Goal: Information Seeking & Learning: Compare options

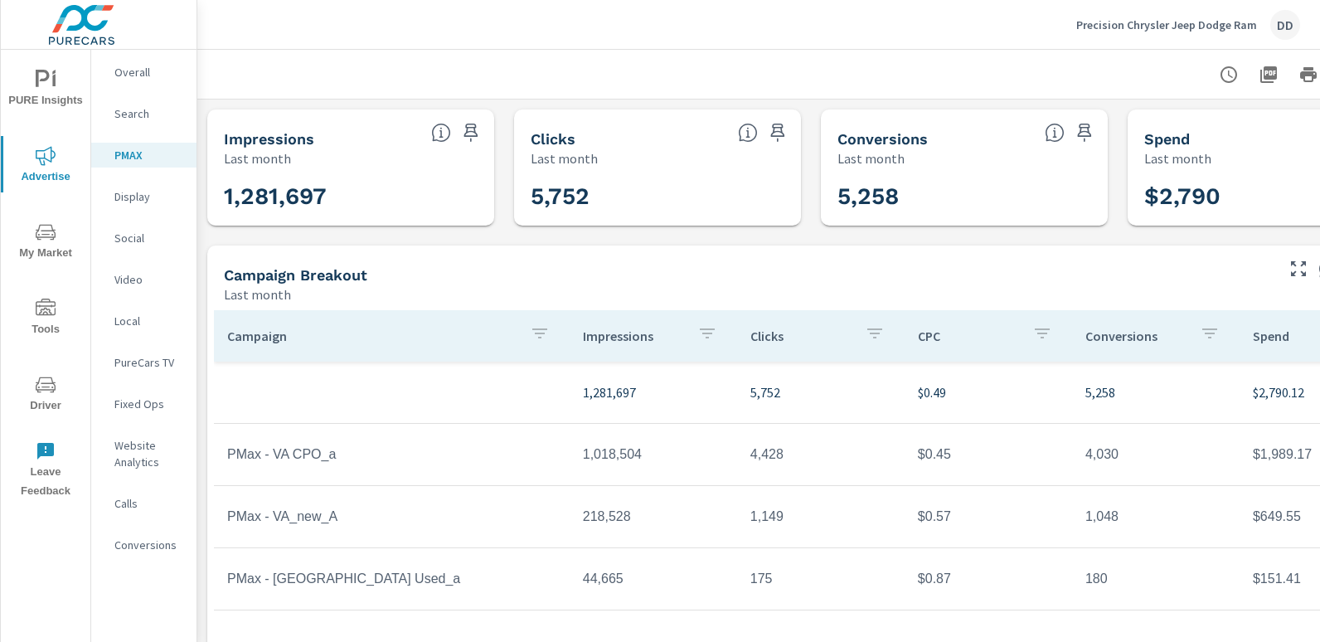
scroll to position [0, 117]
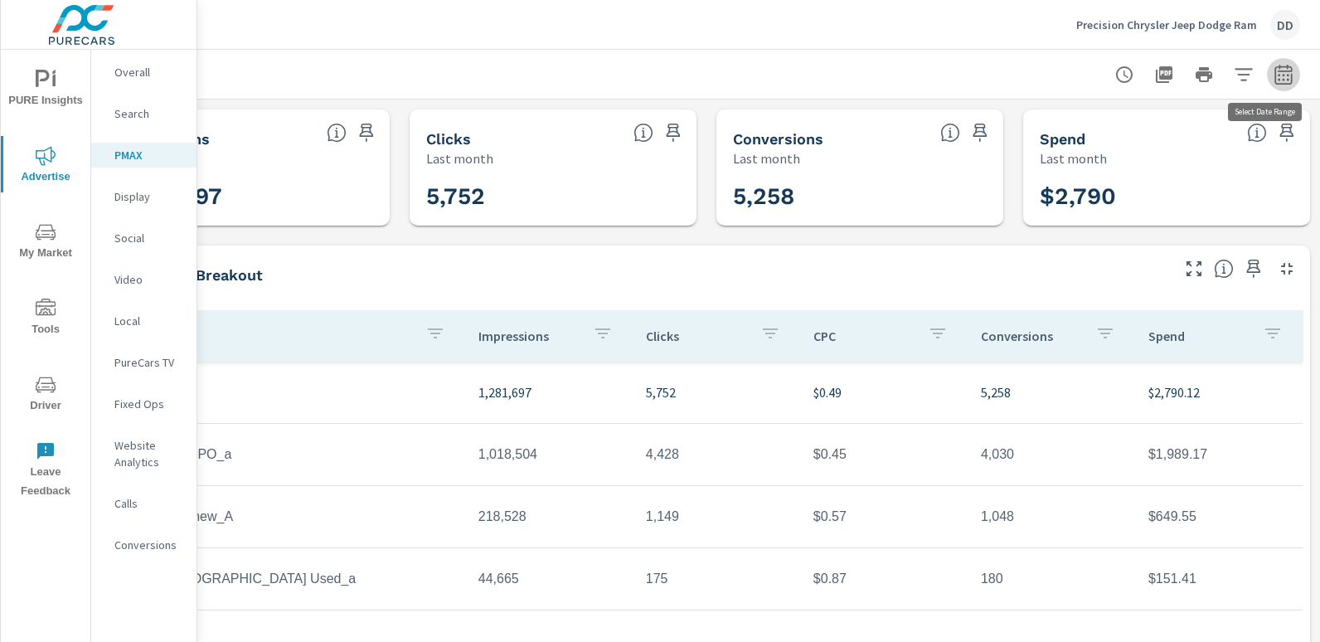
click at [1283, 84] on button "button" at bounding box center [1283, 74] width 33 height 33
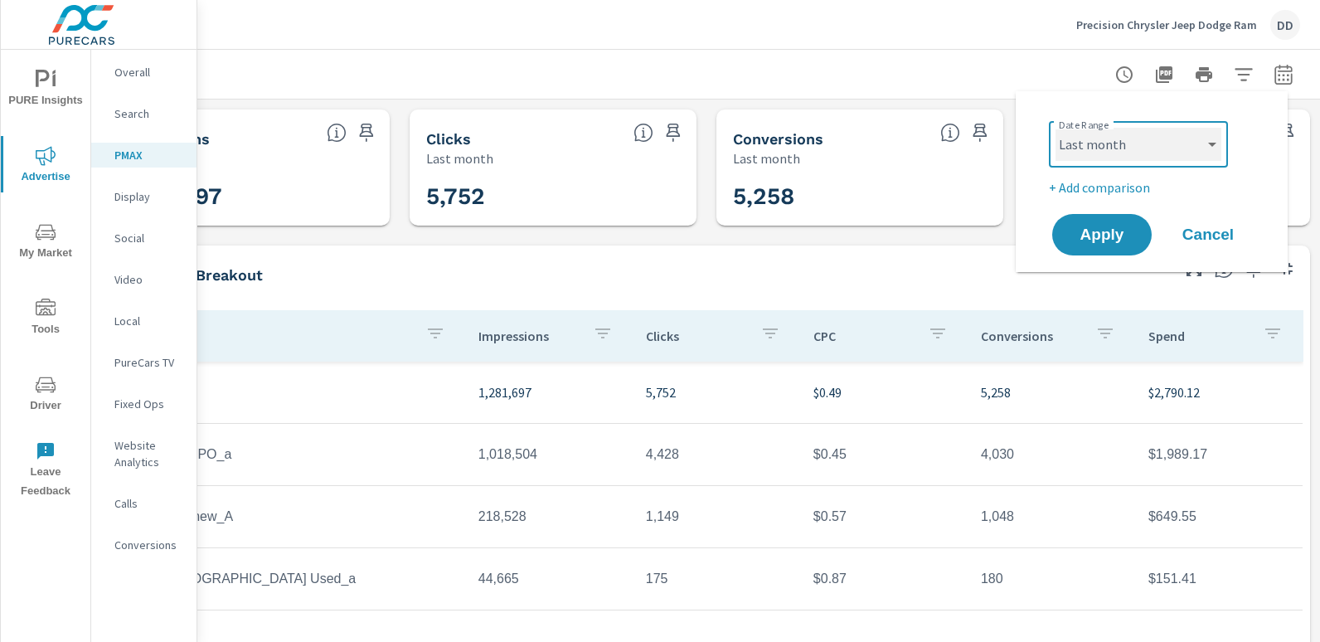
click at [1109, 145] on select "Custom [DATE] Last week Last 7 days Last 14 days Last 30 days Last 45 days Last…" at bounding box center [1139, 144] width 166 height 33
click at [1056, 128] on select "Custom [DATE] Last week Last 7 days Last 14 days Last 30 days Last 45 days Last…" at bounding box center [1139, 144] width 166 height 33
select select "Month to date"
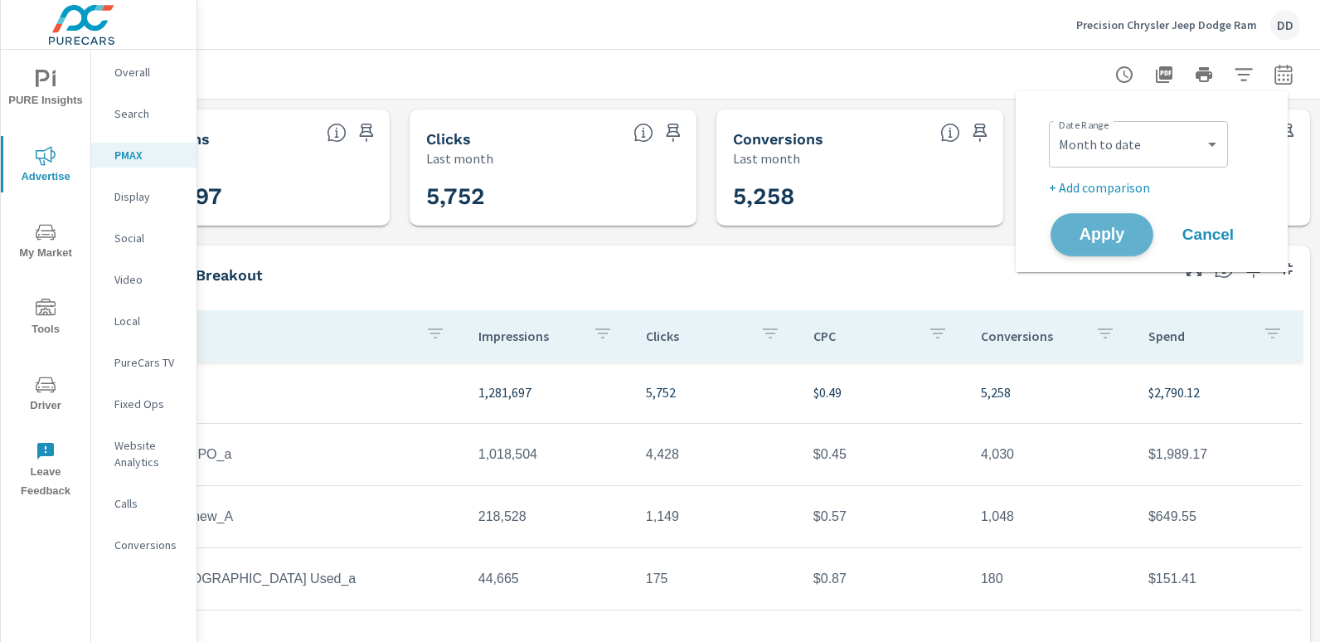
click at [1099, 231] on span "Apply" at bounding box center [1102, 235] width 68 height 16
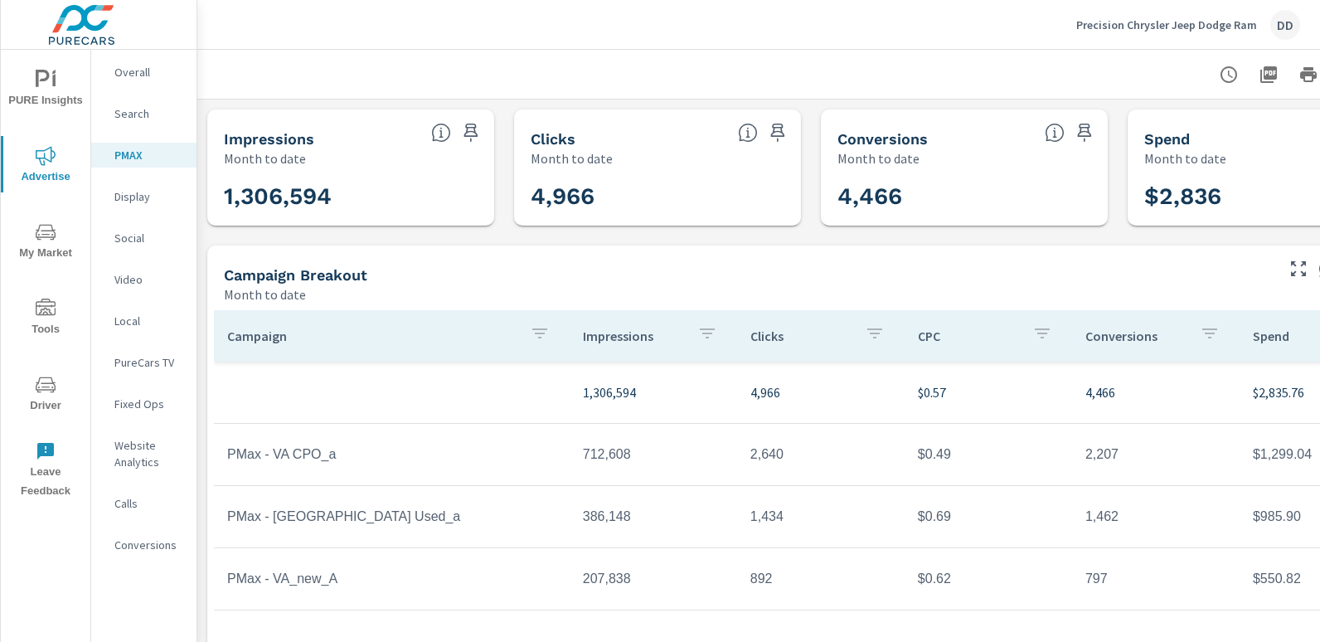
scroll to position [0, 117]
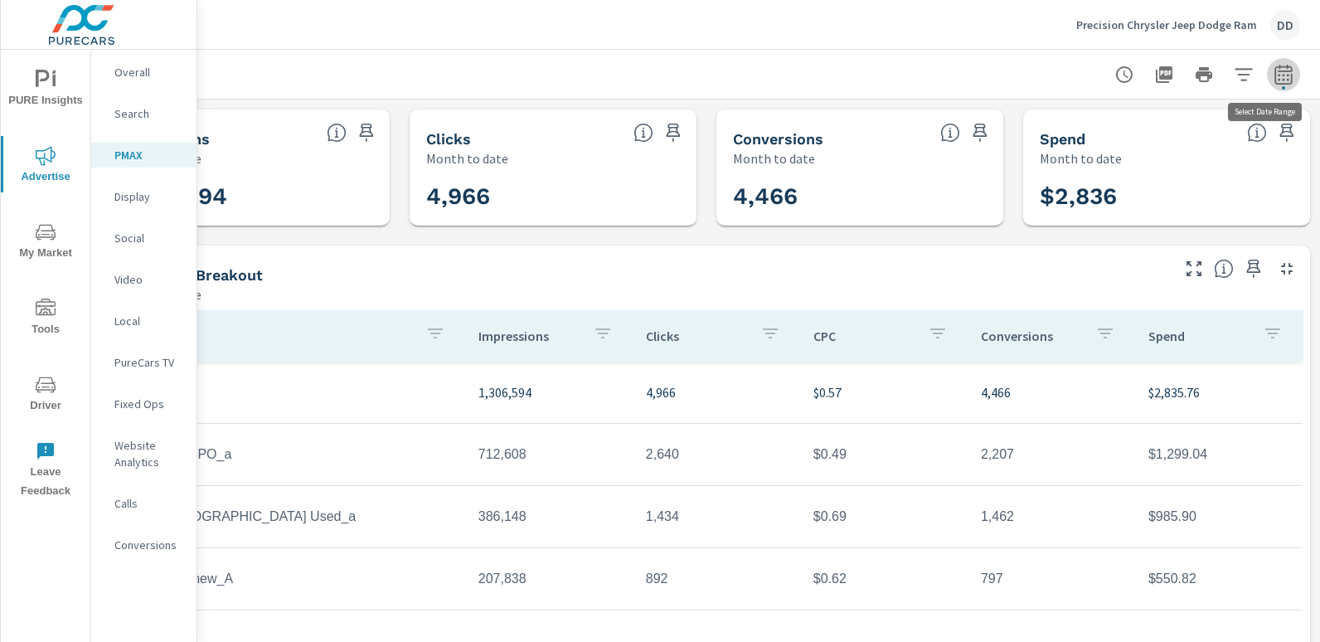
click at [1281, 79] on button "button" at bounding box center [1283, 74] width 33 height 33
select select "Month to date"
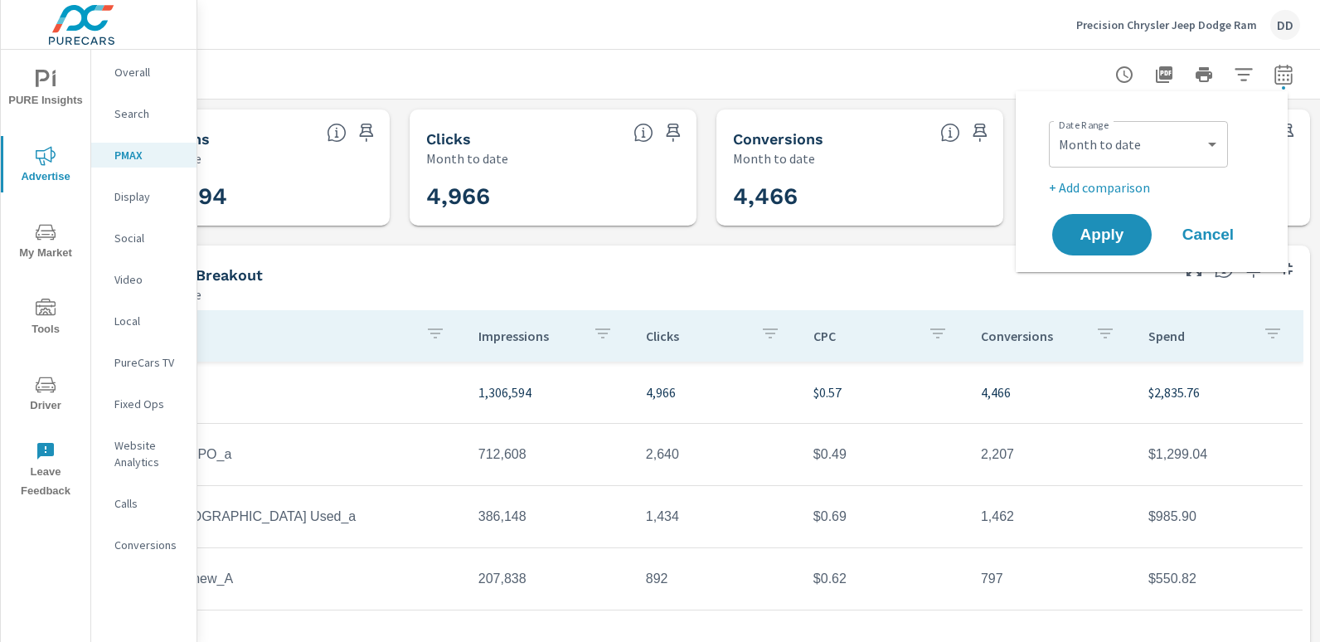
click at [1121, 179] on p "+ Add comparison" at bounding box center [1155, 187] width 212 height 20
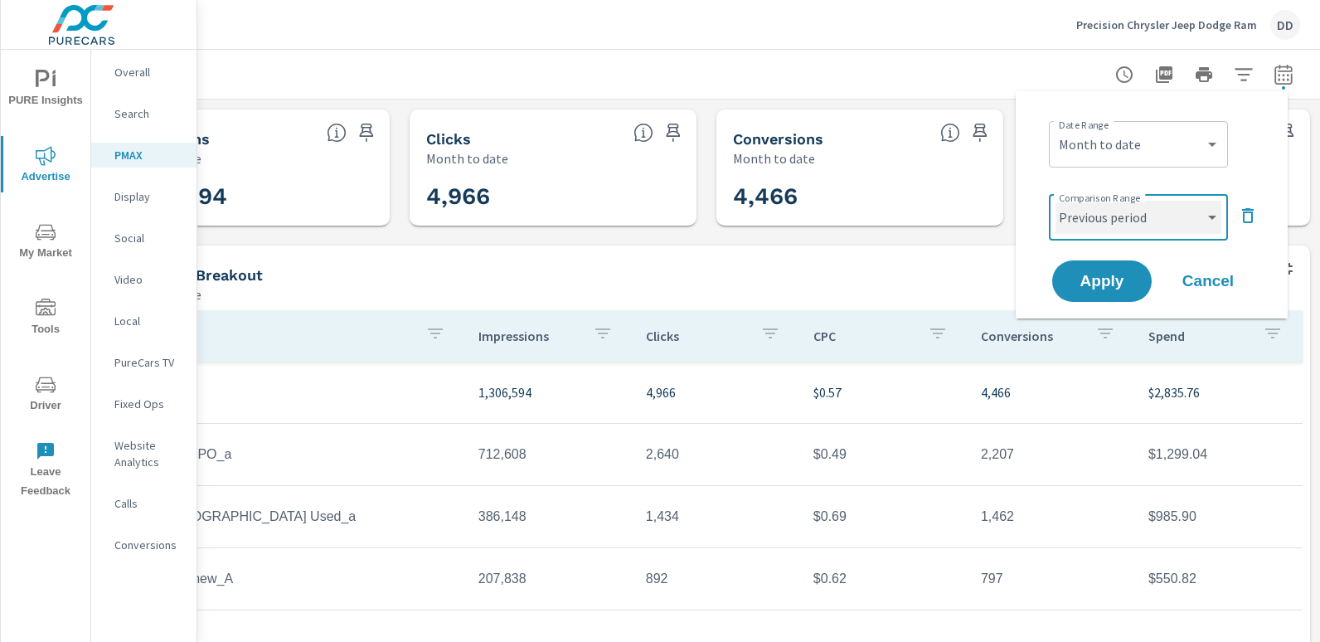
click at [1104, 202] on select "Custom Previous period Previous month Previous year" at bounding box center [1139, 217] width 166 height 33
click at [1056, 201] on select "Custom Previous period Previous month Previous year" at bounding box center [1139, 217] width 166 height 33
select select "custom"
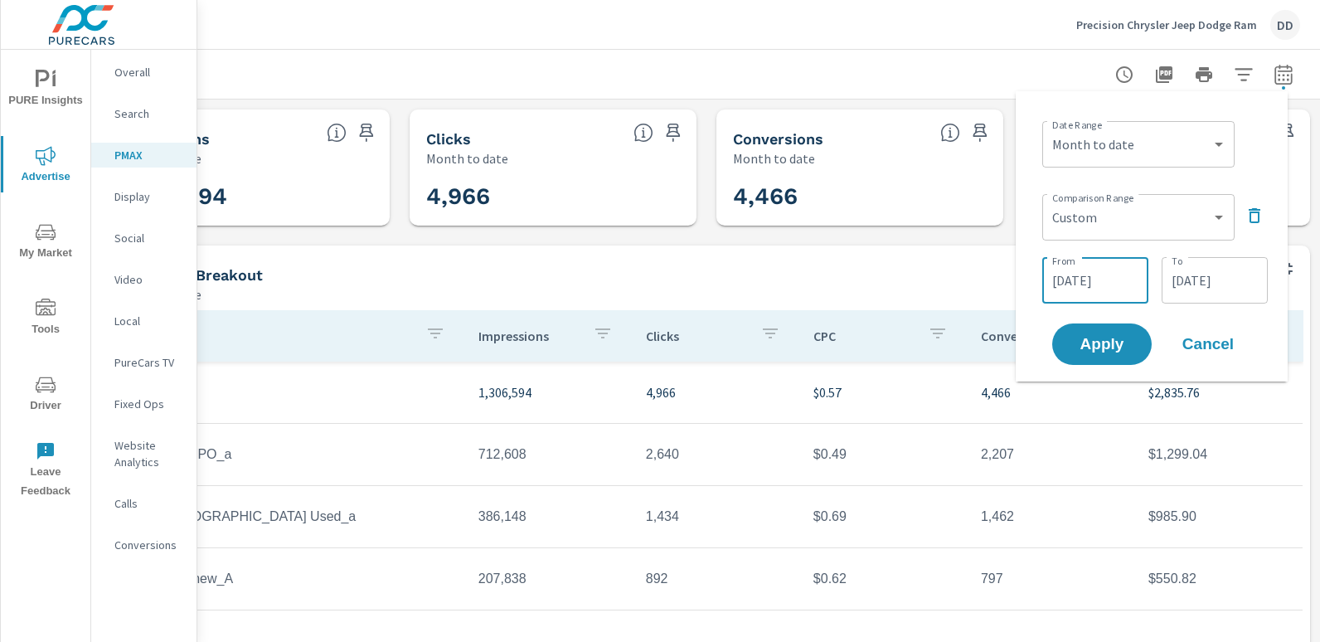
click at [1090, 277] on input "[DATE]" at bounding box center [1095, 280] width 93 height 33
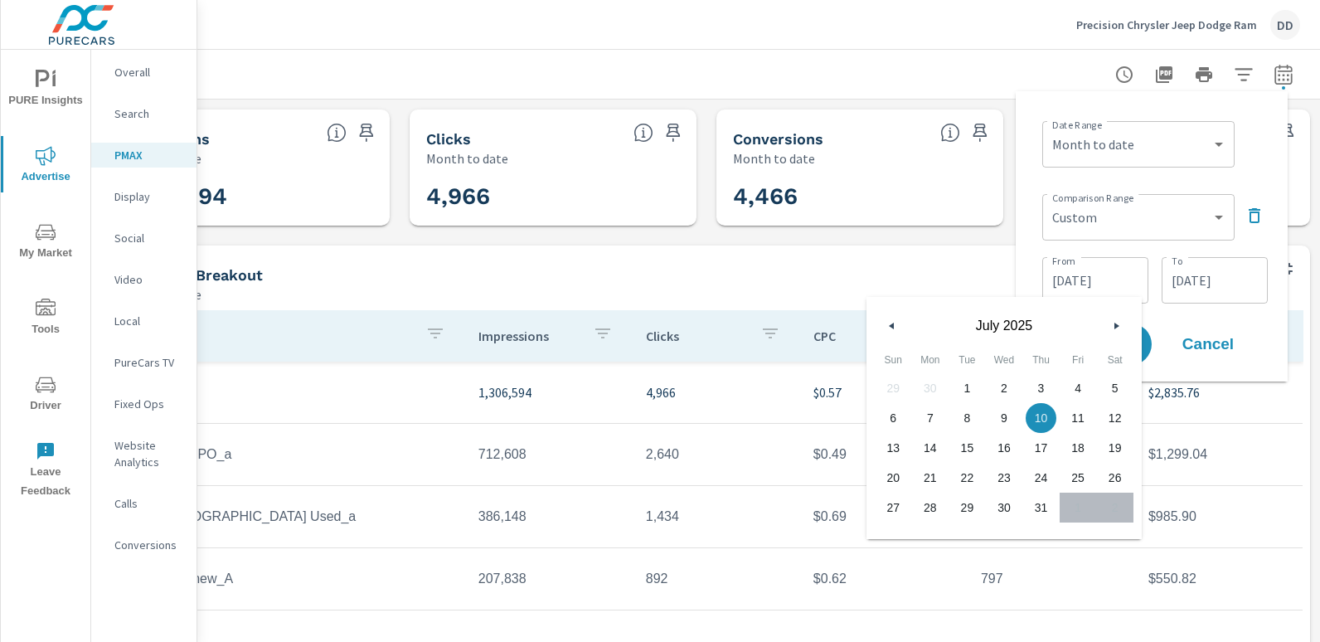
click at [972, 385] on span "1" at bounding box center [967, 388] width 37 height 22
type input "[DATE]"
click at [1232, 287] on input "[DATE]" at bounding box center [1214, 280] width 93 height 33
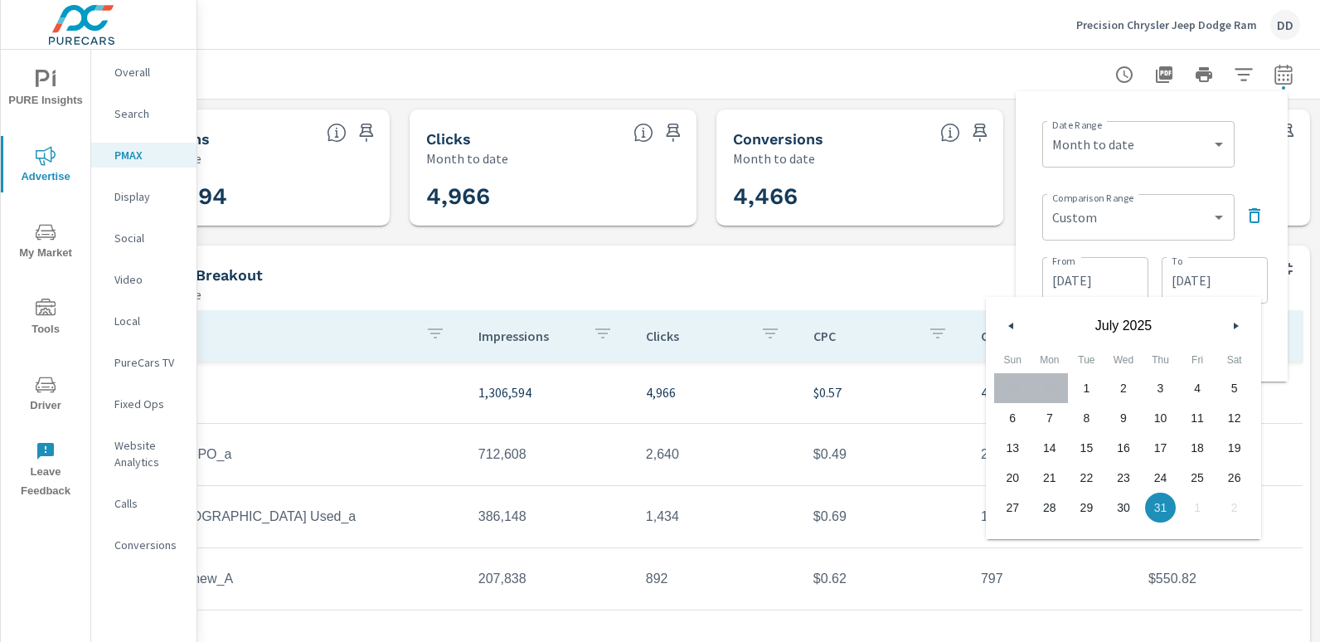
click at [1087, 493] on span "29" at bounding box center [1086, 508] width 13 height 30
click at [1086, 483] on span "22" at bounding box center [1086, 478] width 37 height 22
type input "[DATE]"
click at [1251, 148] on div "Date Range Custom [DATE] Last week Last 7 days Last 14 days Last 30 days Last 4…" at bounding box center [1155, 142] width 226 height 56
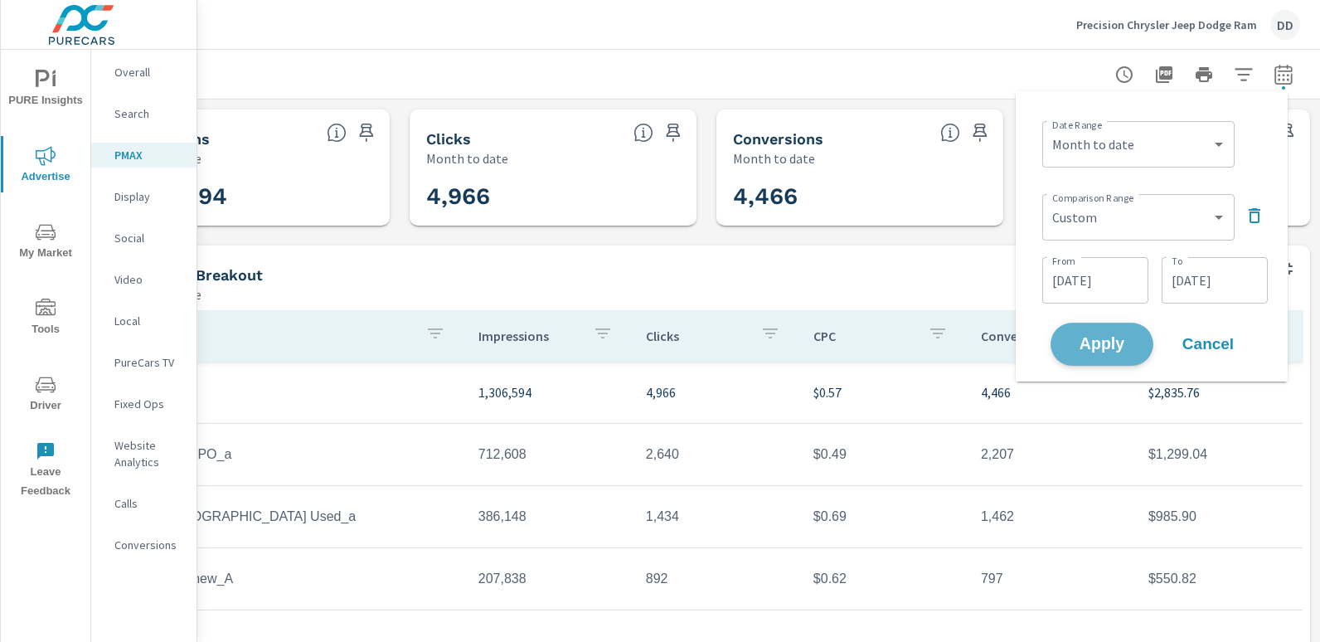
click at [1099, 345] on span "Apply" at bounding box center [1102, 345] width 68 height 16
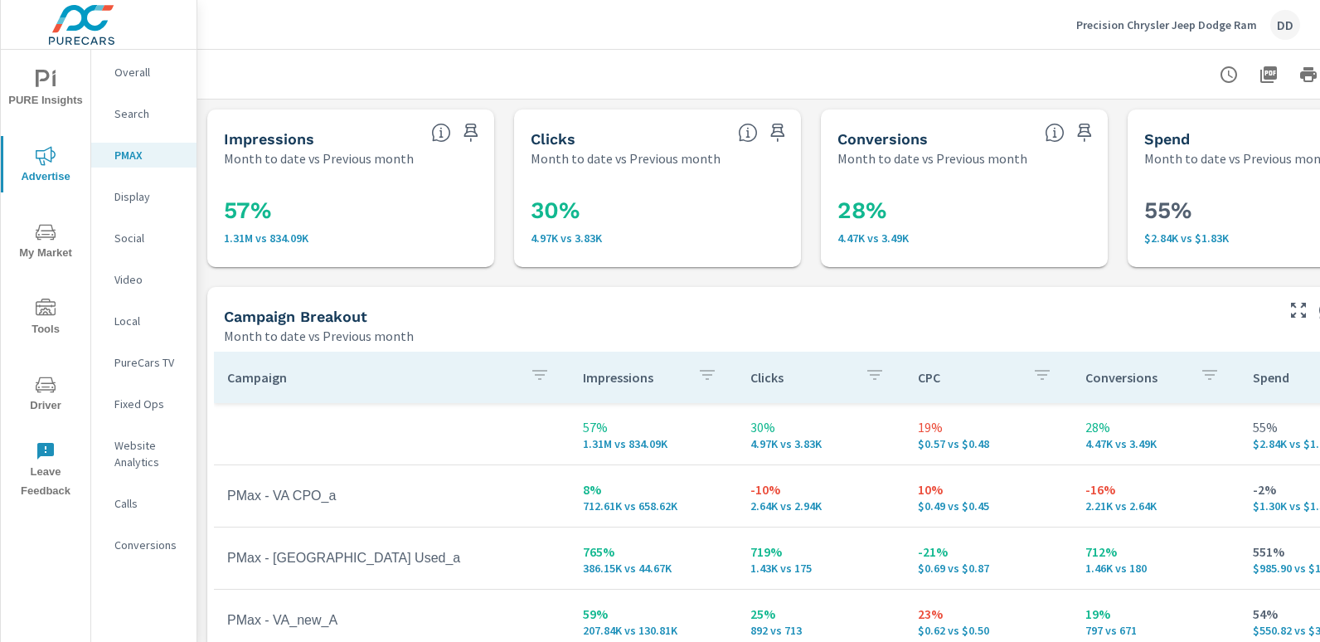
scroll to position [0, 117]
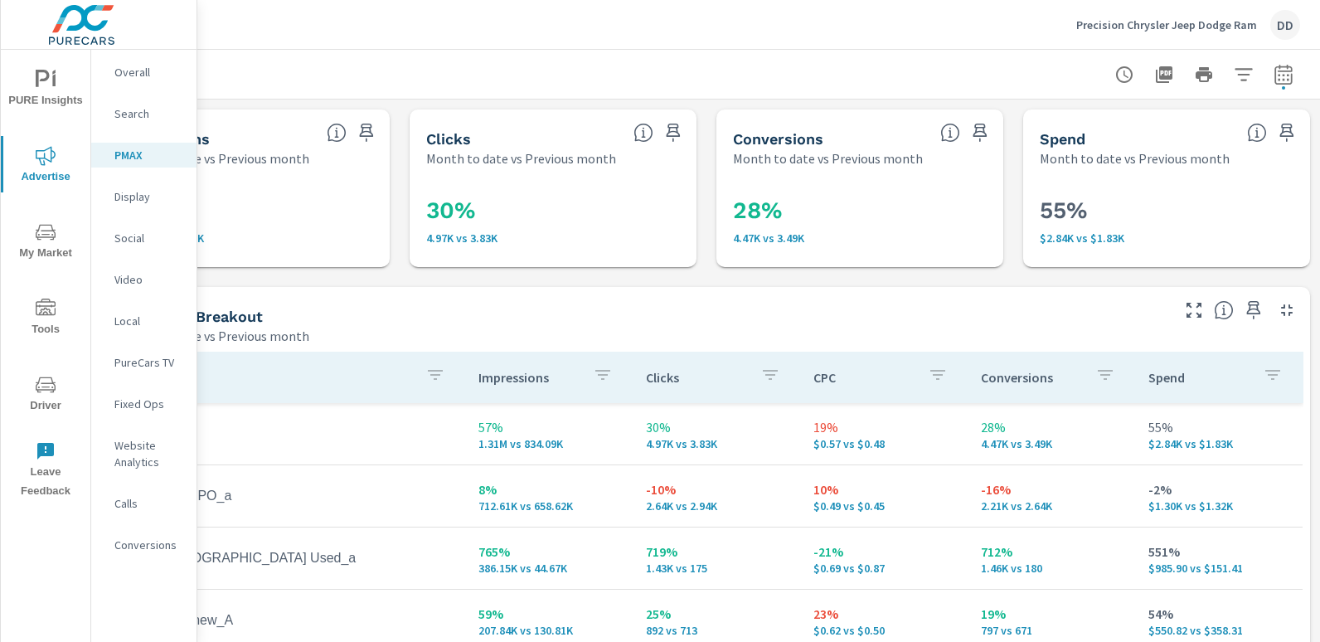
click at [144, 62] on div "Overall" at bounding box center [143, 72] width 105 height 25
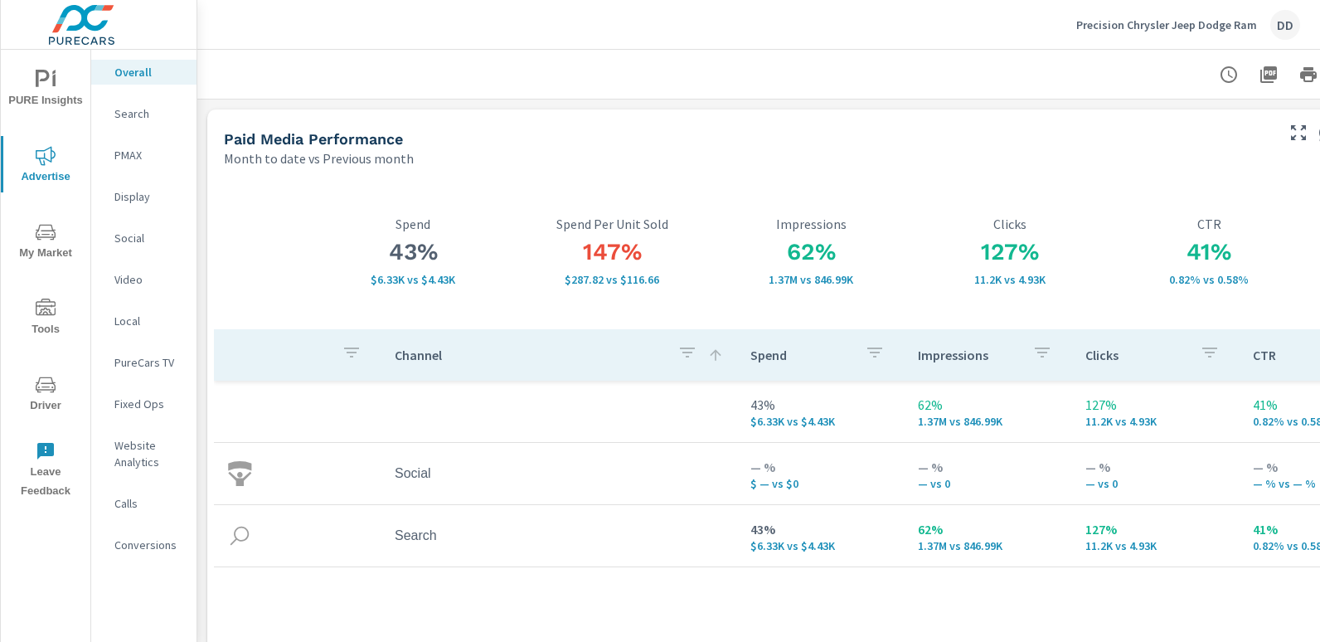
scroll to position [0, 117]
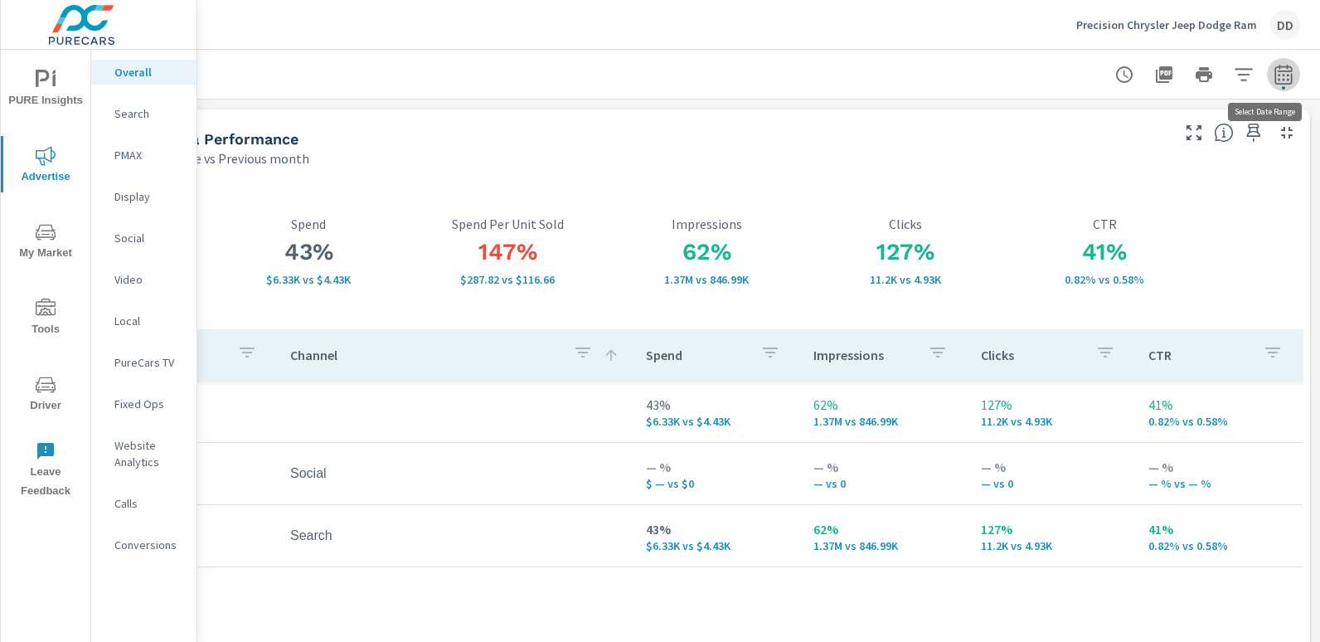
click at [1275, 61] on button "button" at bounding box center [1283, 74] width 33 height 33
select select "Month to date"
select select "Previous month"
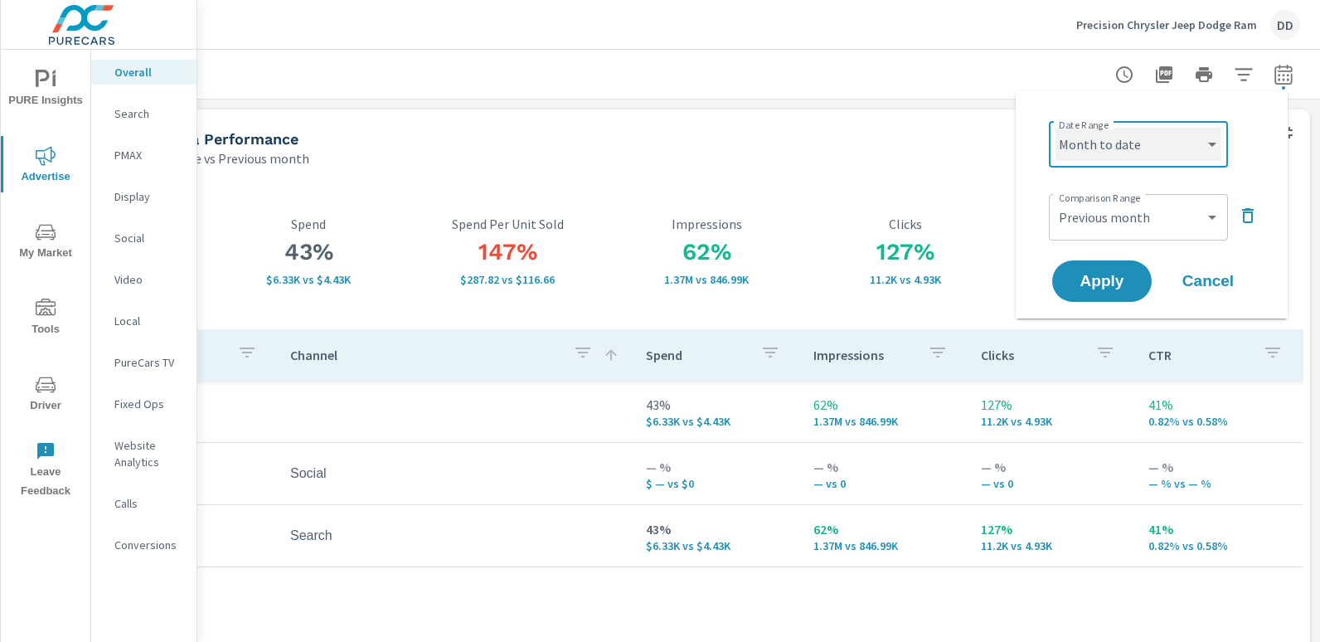
click at [1119, 153] on select "Custom [DATE] Last week Last 7 days Last 14 days Last 30 days Last 45 days Last…" at bounding box center [1139, 144] width 166 height 33
click at [1056, 128] on select "Custom [DATE] Last week Last 7 days Last 14 days Last 30 days Last 45 days Last…" at bounding box center [1139, 144] width 166 height 33
select select "custom"
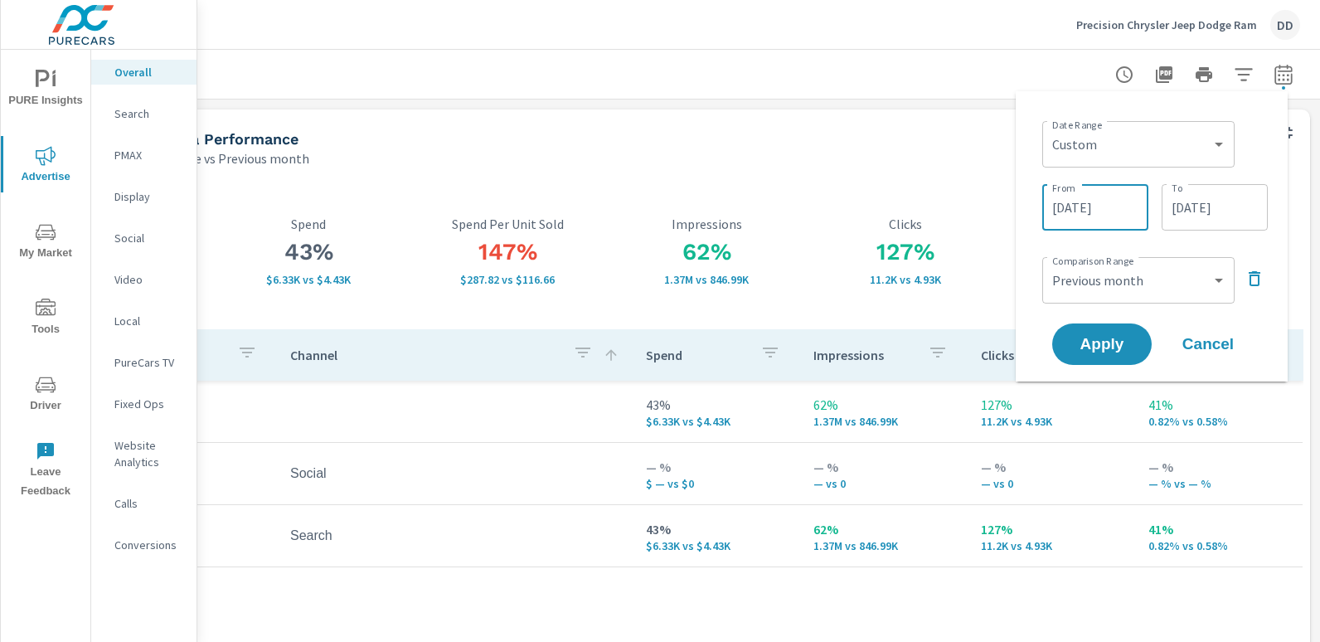
click at [1099, 206] on input "[DATE]" at bounding box center [1095, 207] width 93 height 33
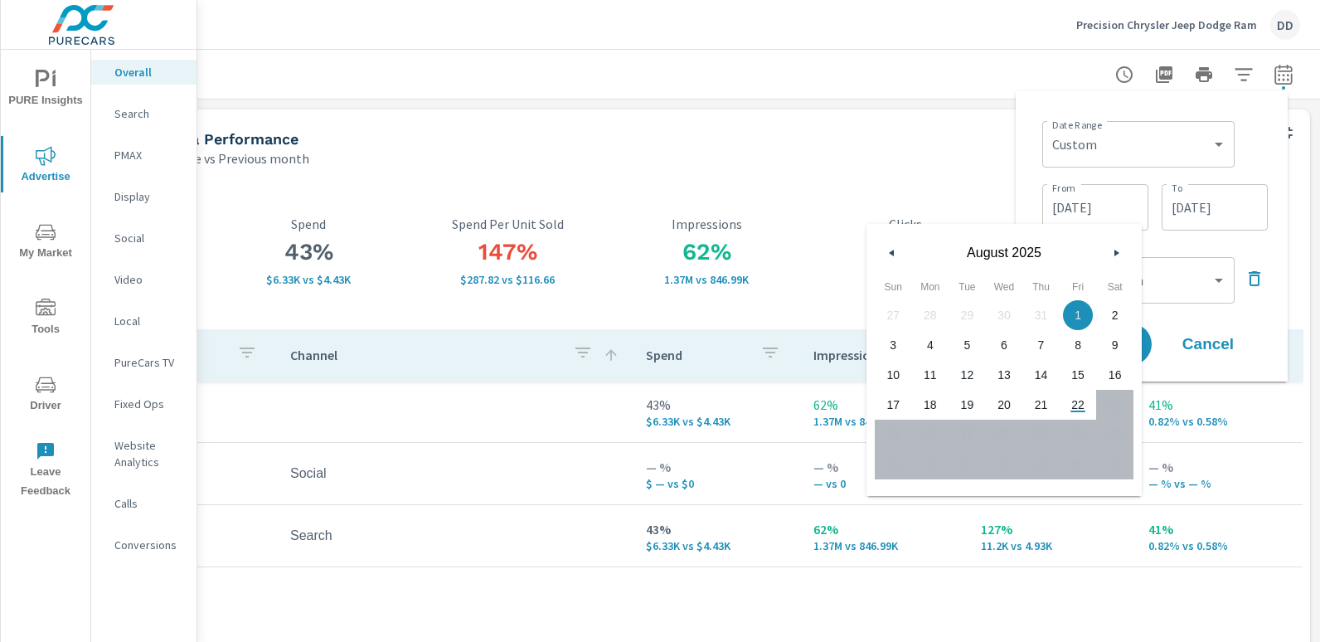
click at [933, 379] on span "11" at bounding box center [930, 375] width 37 height 22
type input "[DATE]"
click at [1216, 201] on input "[DATE]" at bounding box center [1214, 207] width 93 height 33
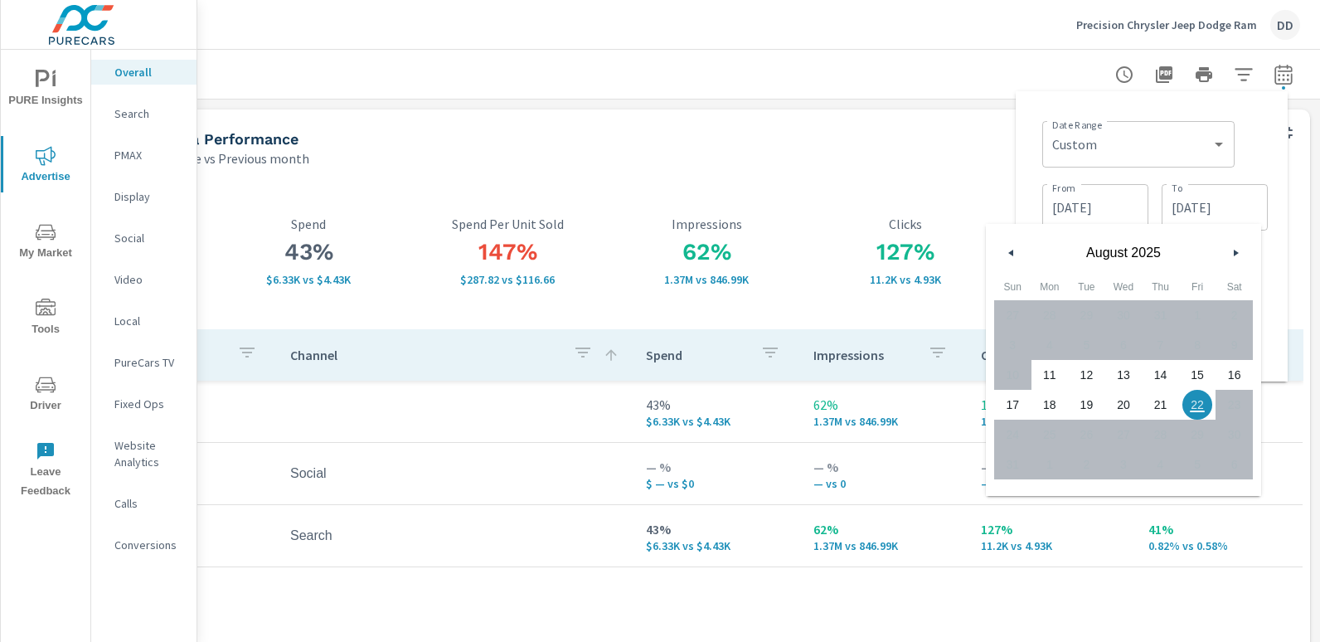
click at [1245, 136] on div "Date Range Custom [DATE] Last week Last 7 days Last 14 days Last 30 days Last 4…" at bounding box center [1155, 142] width 226 height 56
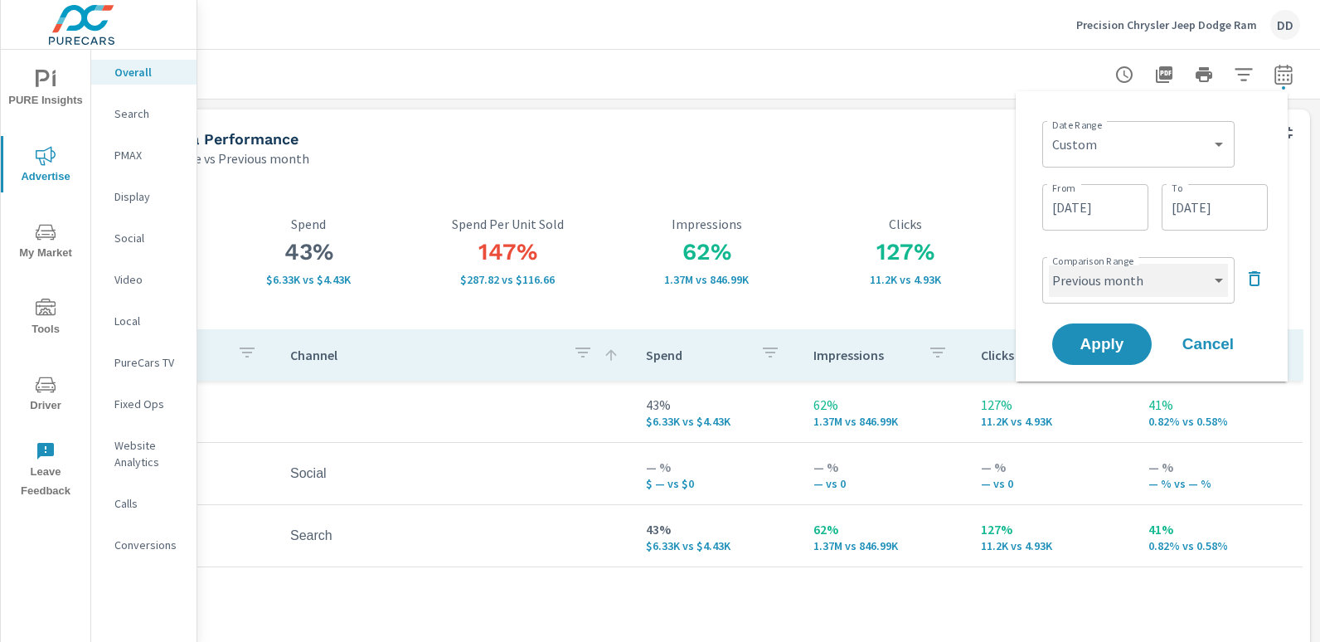
click at [1105, 279] on select "Custom Previous period Previous month Previous year" at bounding box center [1138, 280] width 179 height 33
click at [1049, 264] on select "Custom Previous period Previous month Previous year" at bounding box center [1138, 280] width 179 height 33
select select "custom"
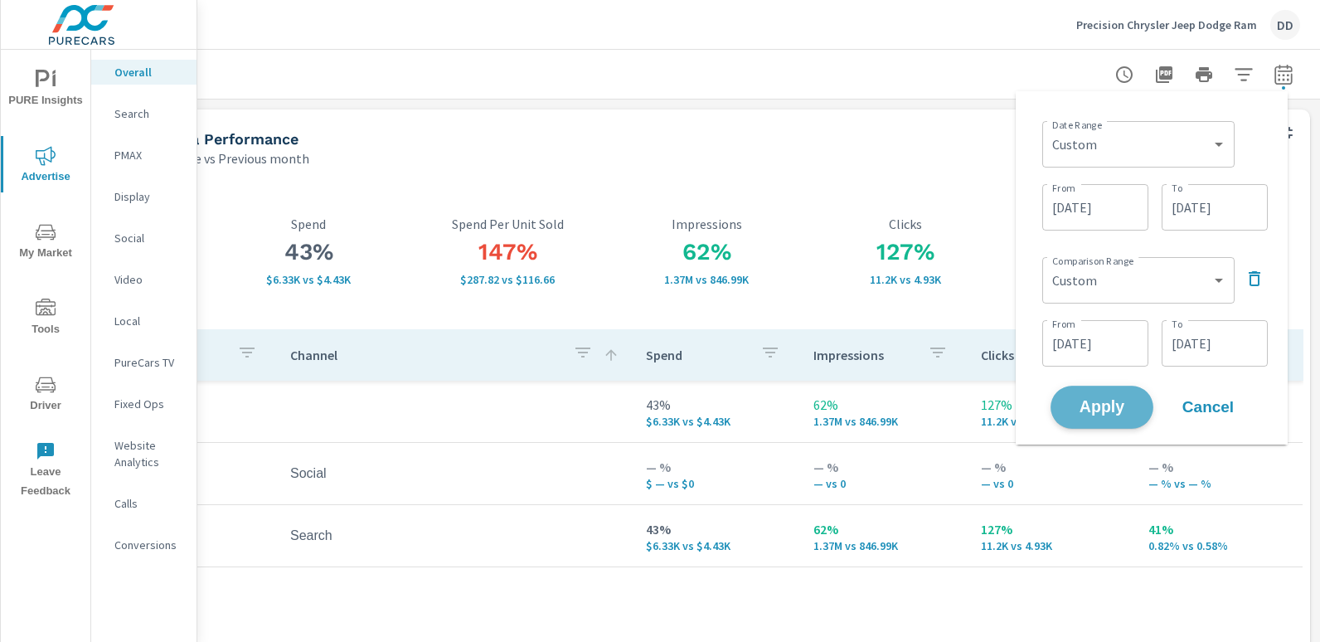
click at [1094, 403] on span "Apply" at bounding box center [1102, 408] width 68 height 16
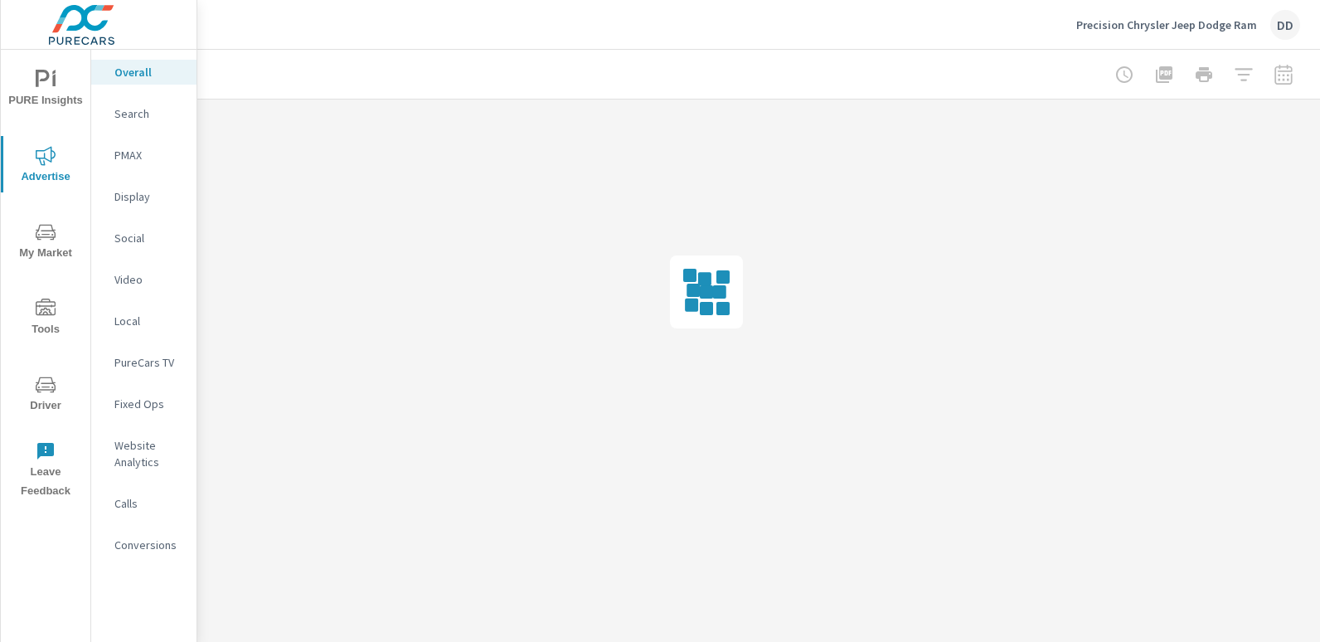
scroll to position [0, 104]
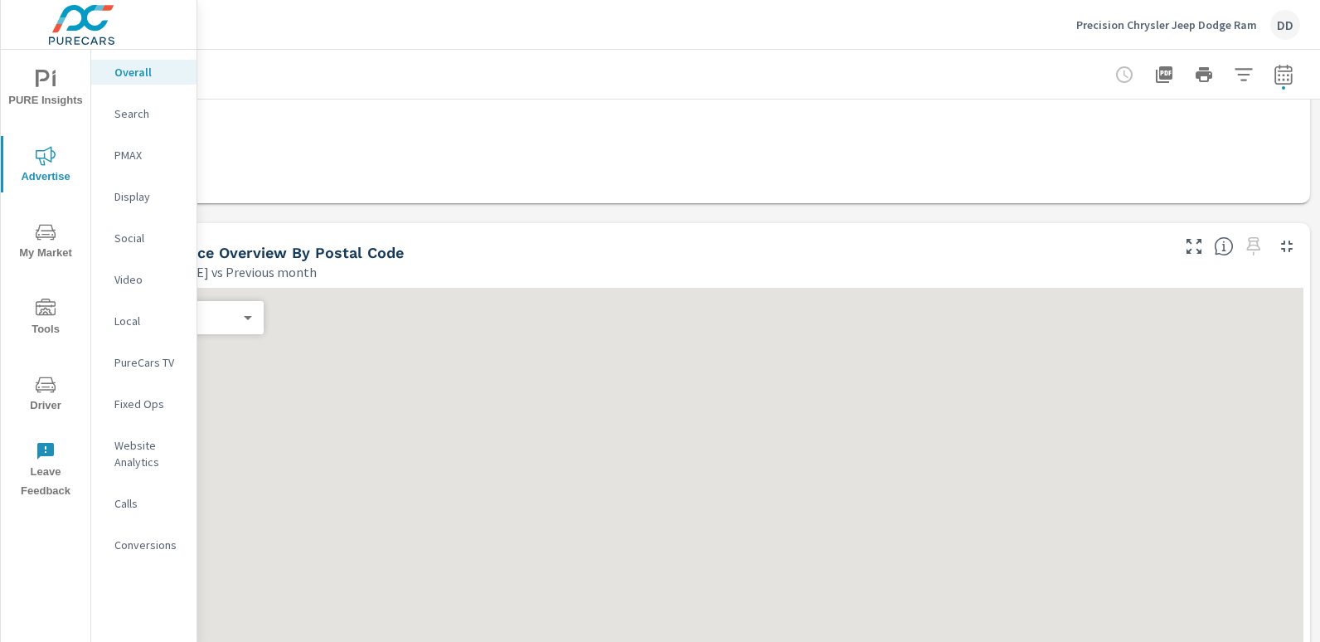
scroll to position [1431, 117]
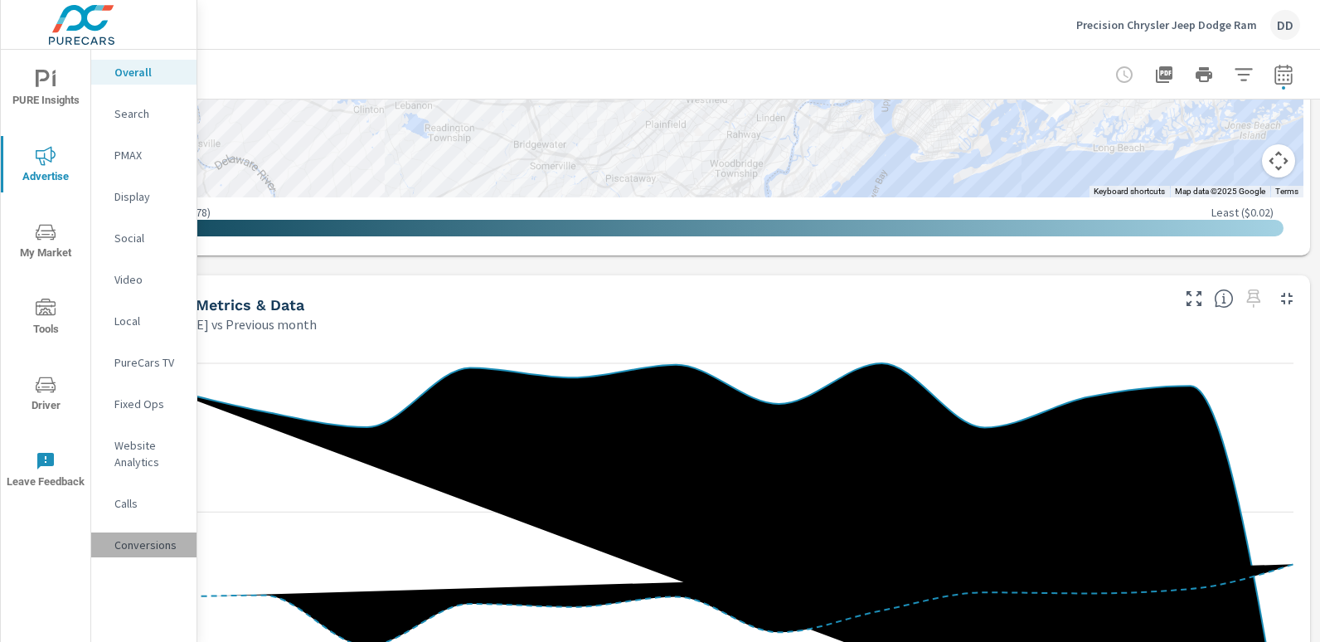
click at [148, 535] on div "Conversions" at bounding box center [143, 544] width 105 height 25
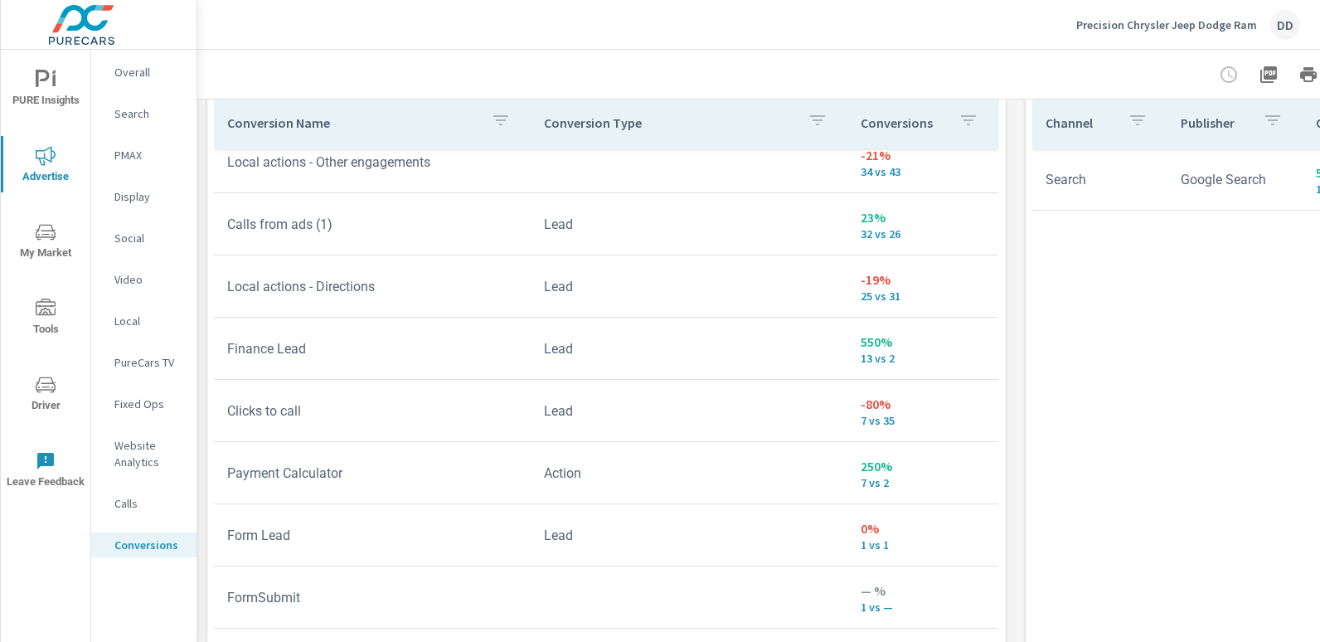
scroll to position [989, 0]
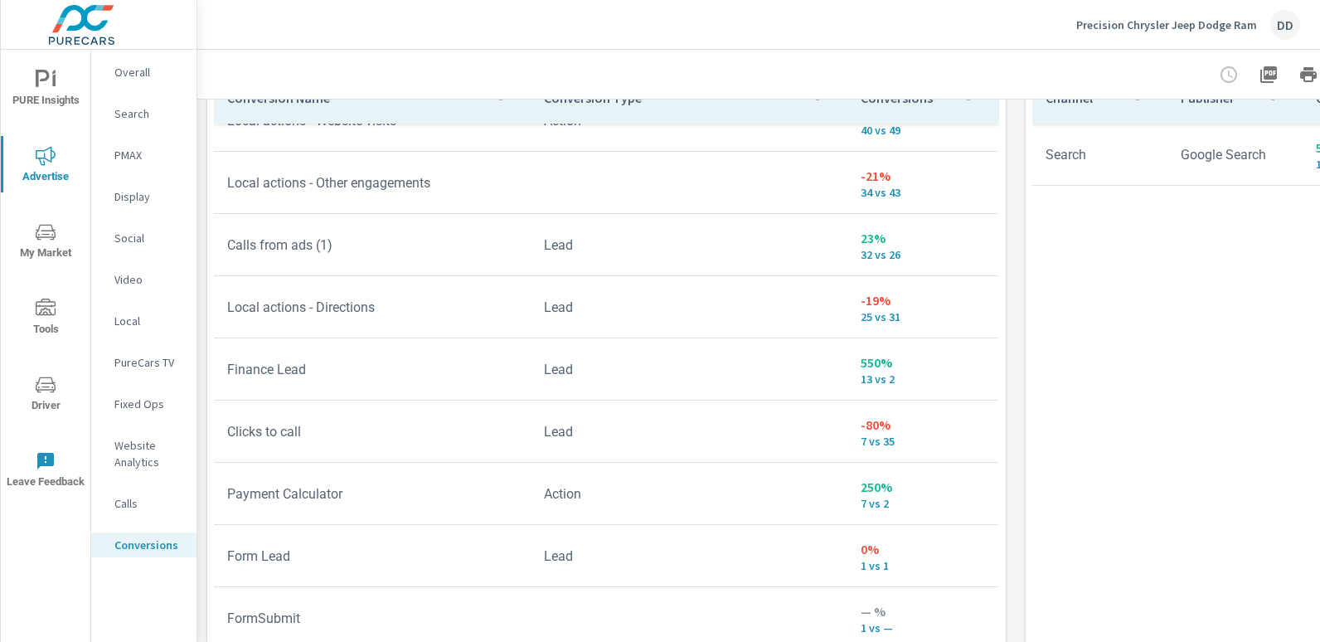
scroll to position [492, 0]
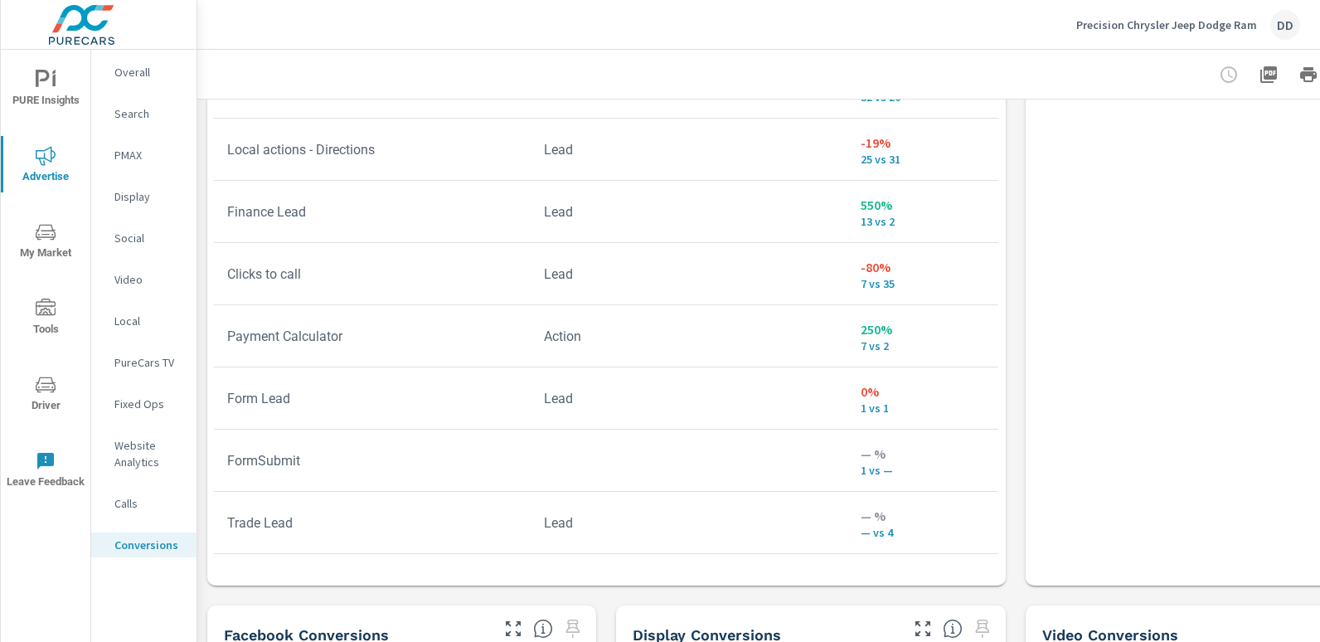
scroll to position [1113, 0]
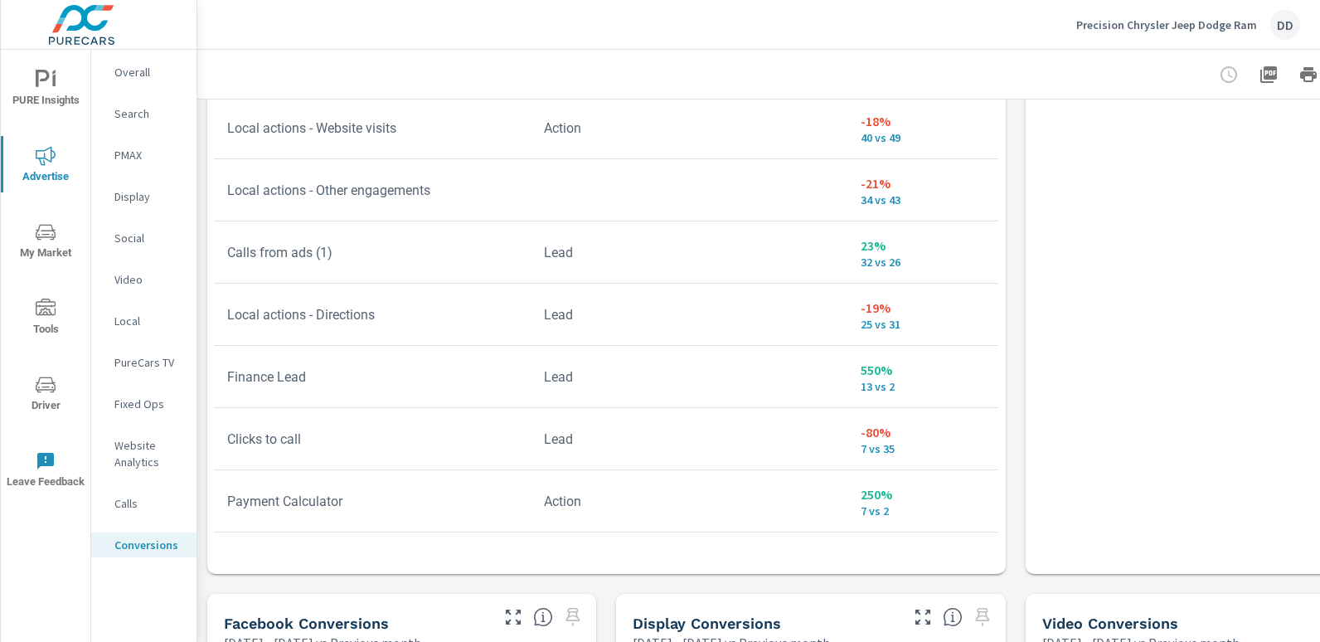
scroll to position [404, 0]
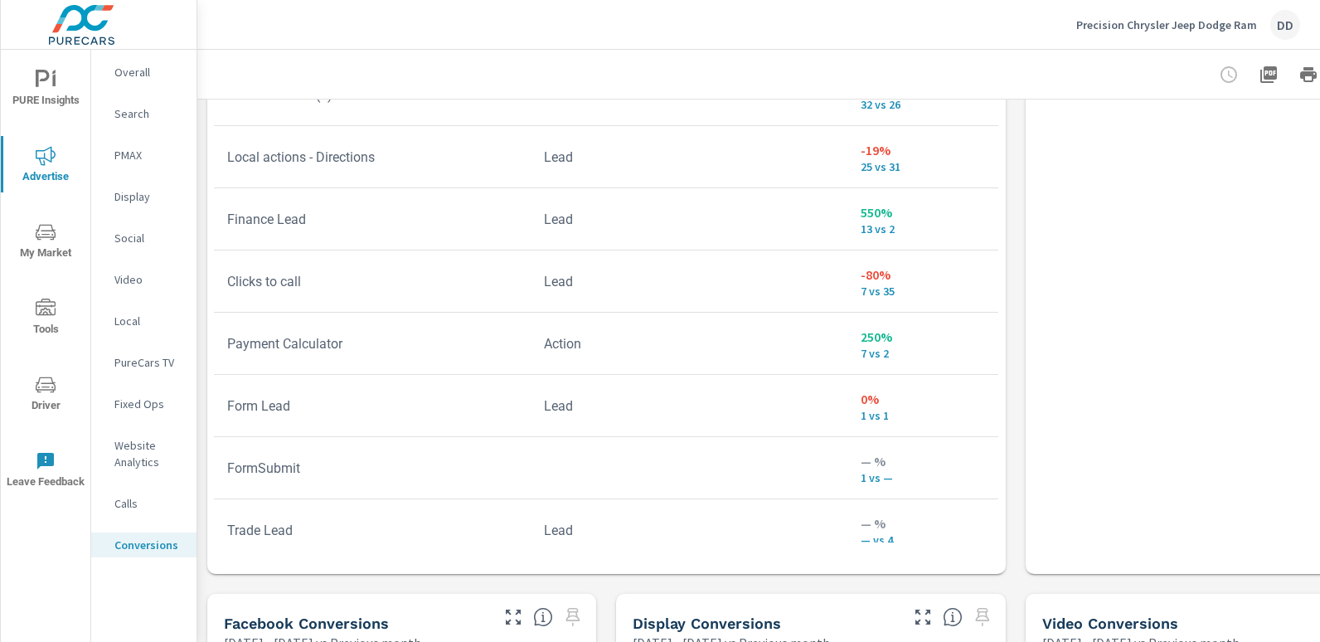
scroll to position [579, 0]
